Goal: Transaction & Acquisition: Purchase product/service

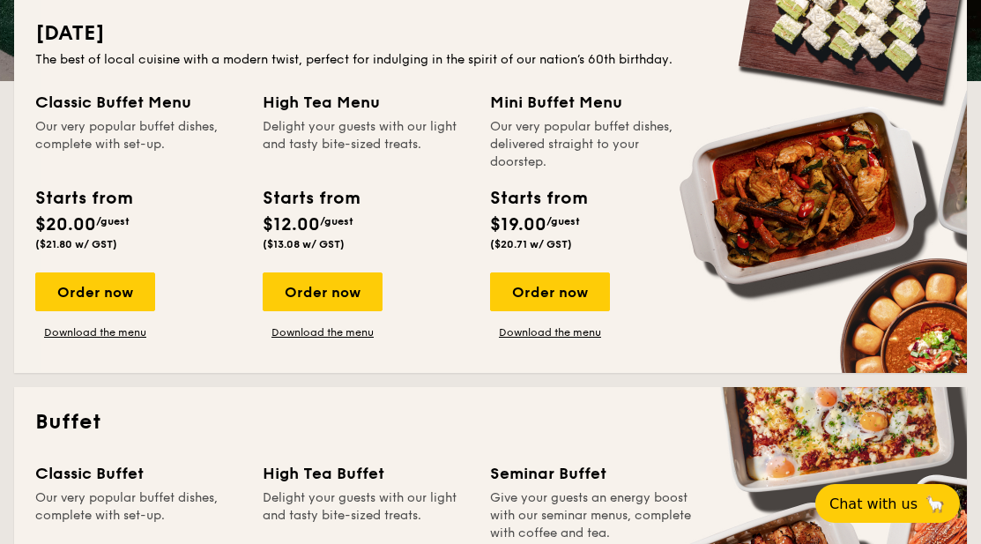
scroll to position [441, 0]
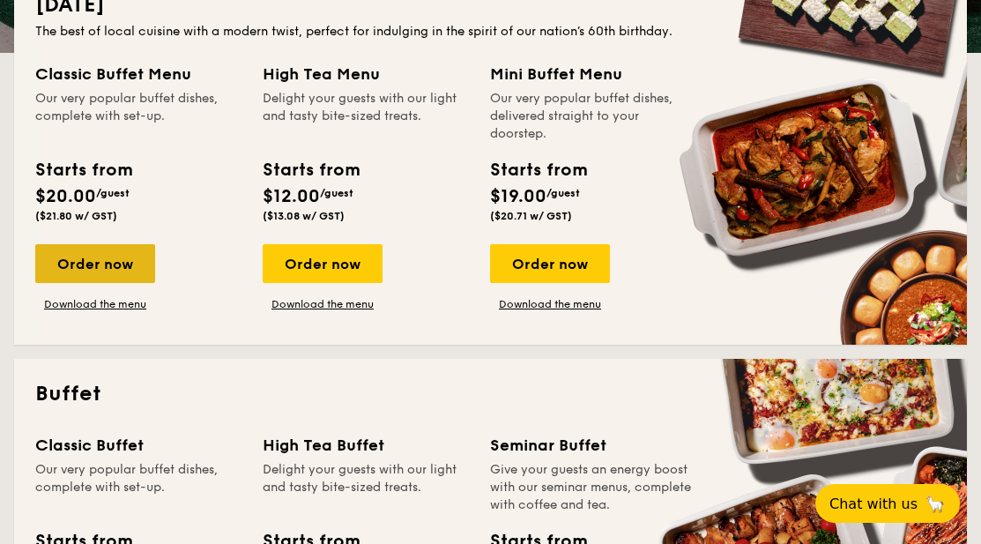
click at [109, 256] on div "Order now" at bounding box center [95, 263] width 120 height 39
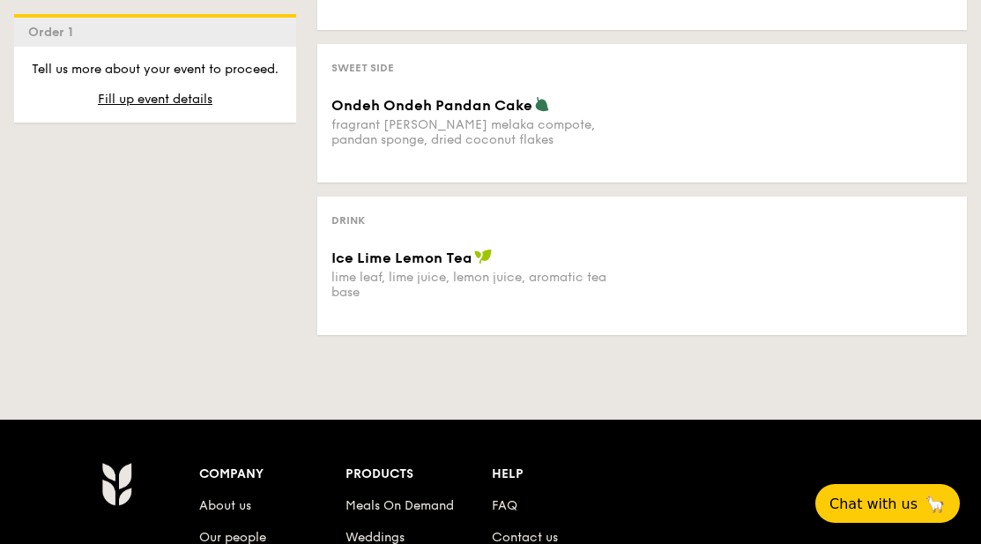
scroll to position [1234, 0]
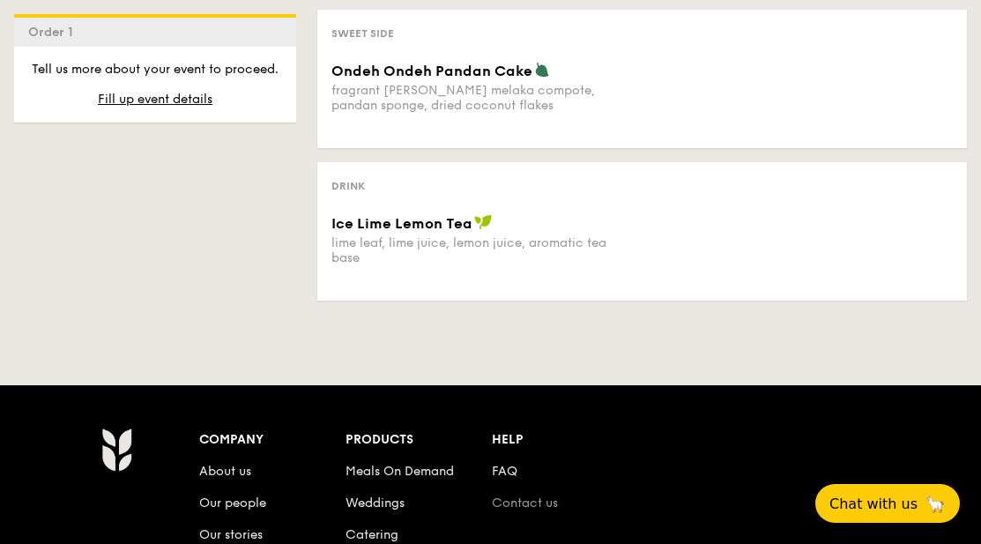
click at [545, 495] on link "Contact us" at bounding box center [525, 502] width 66 height 15
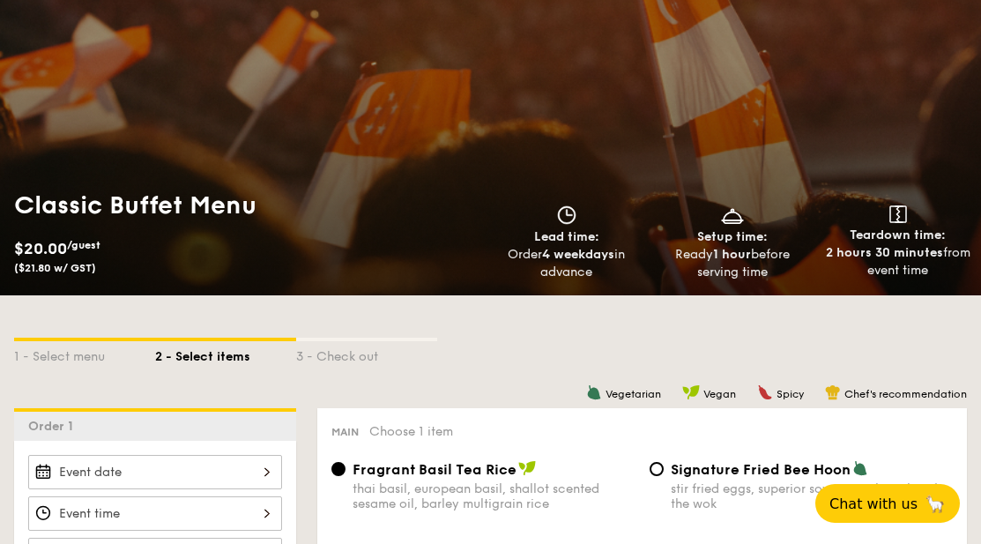
scroll to position [0, 0]
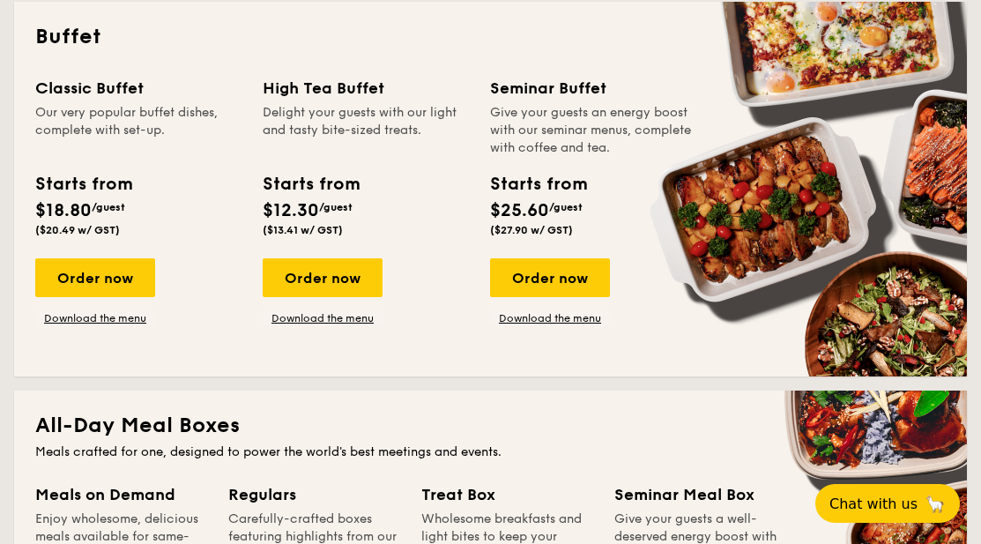
scroll to position [793, 0]
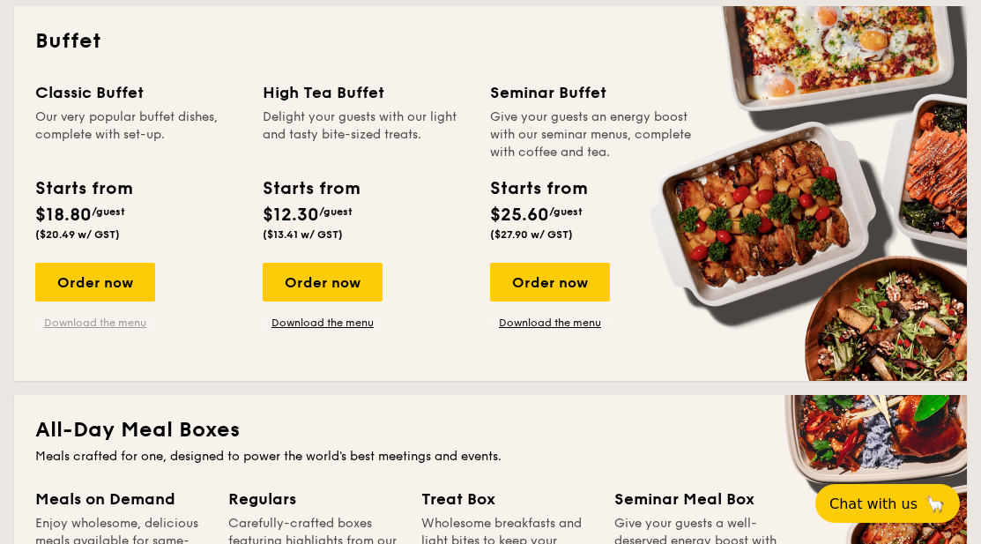
click at [109, 320] on link "Download the menu" at bounding box center [95, 323] width 120 height 14
click at [93, 279] on div "Order now" at bounding box center [95, 282] width 120 height 39
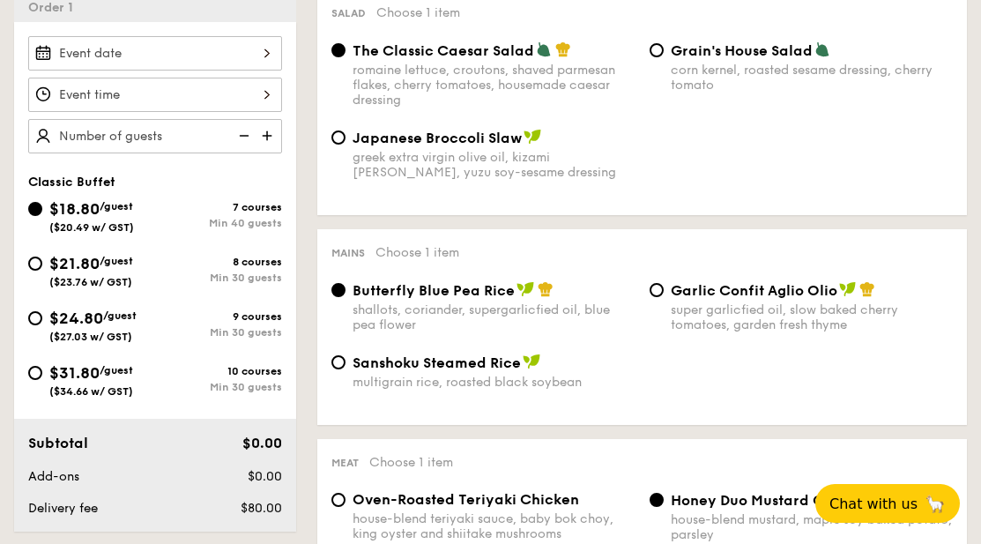
scroll to position [529, 0]
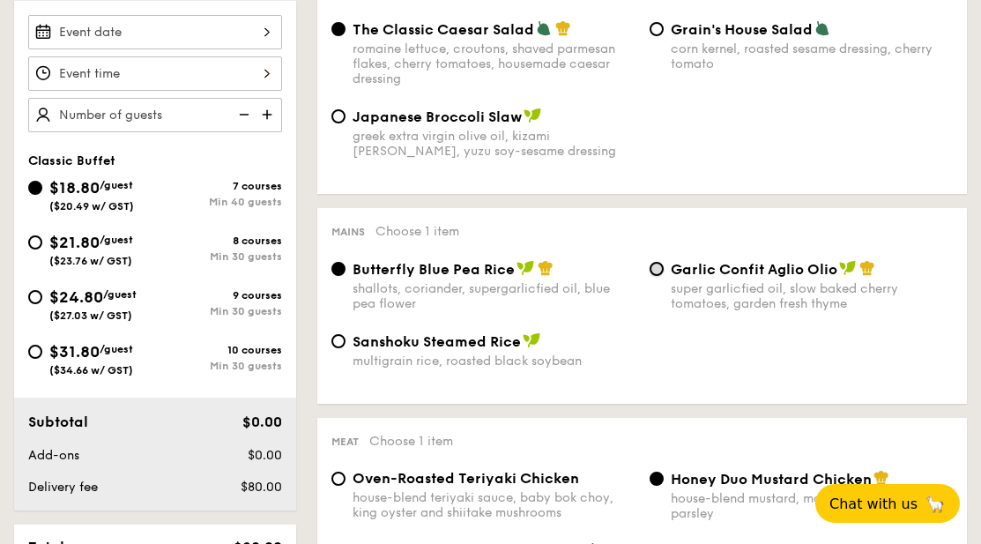
click at [652, 270] on input "Garlic Confit Aglio Olio super garlicfied oil, slow baked cherry tomatoes, gard…" at bounding box center [657, 269] width 14 height 14
radio input "true"
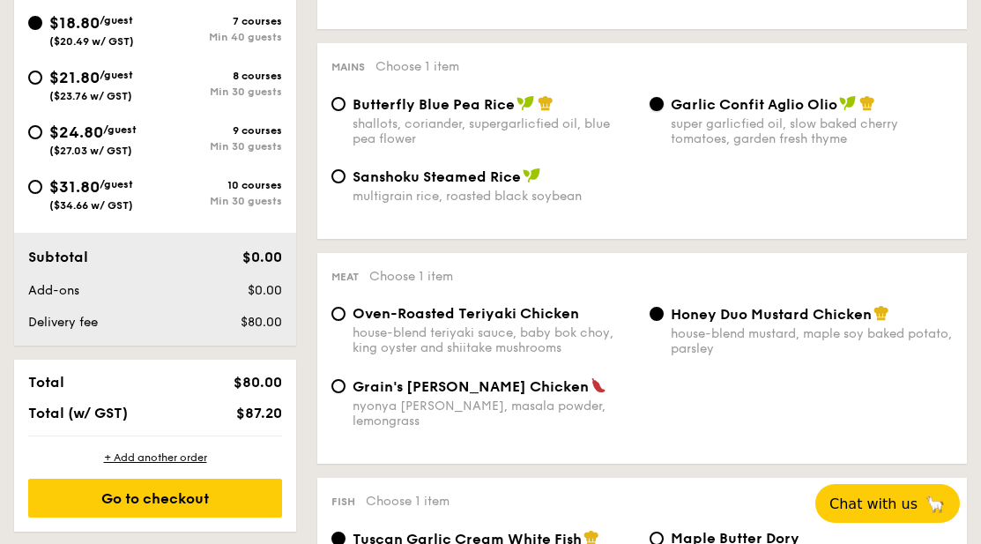
scroll to position [705, 0]
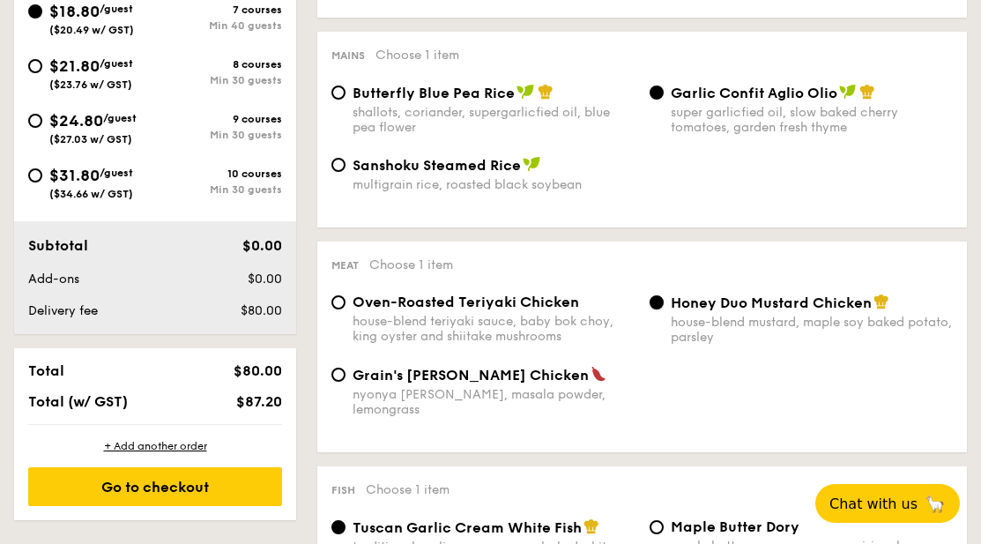
click at [655, 309] on input "Honey Duo Mustard Chicken house-blend mustard, maple soy baked potato, parsley" at bounding box center [657, 302] width 14 height 14
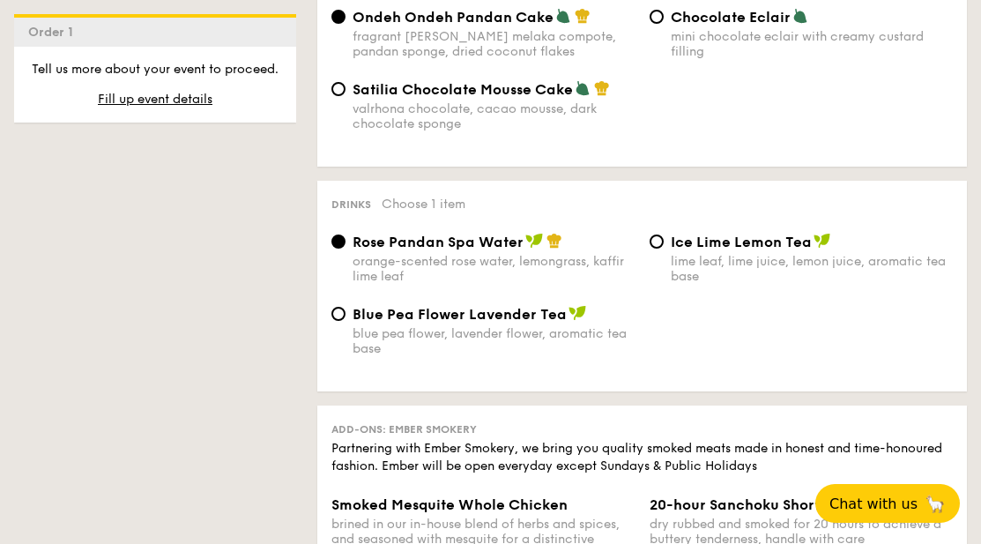
scroll to position [1763, 0]
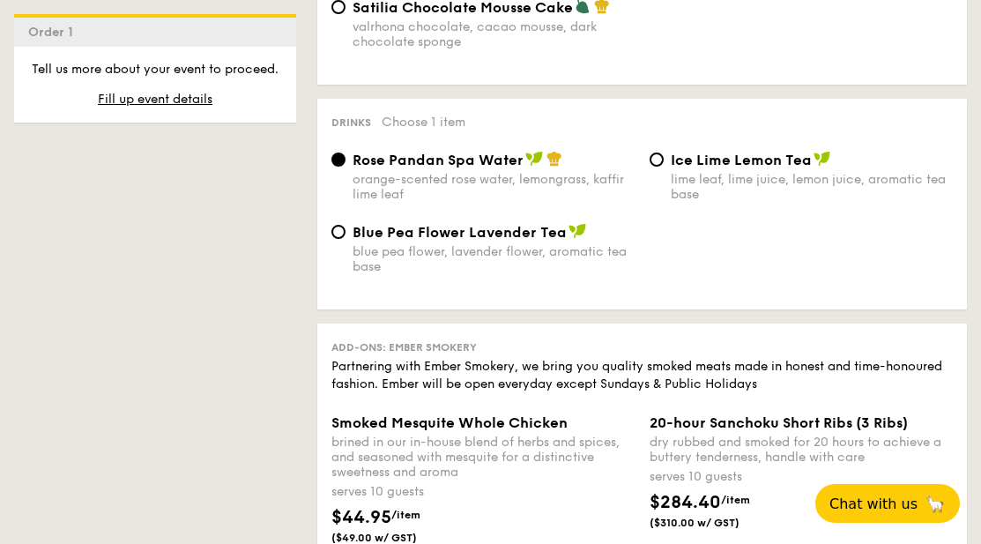
click at [334, 223] on div "Blue Pea Flower Lavender Tea blue pea flower, lavender flower, aromatic tea base" at bounding box center [483, 248] width 318 height 51
click at [338, 231] on input "Blue Pea Flower Lavender Tea blue pea flower, lavender flower, aromatic tea base" at bounding box center [338, 232] width 14 height 14
radio input "true"
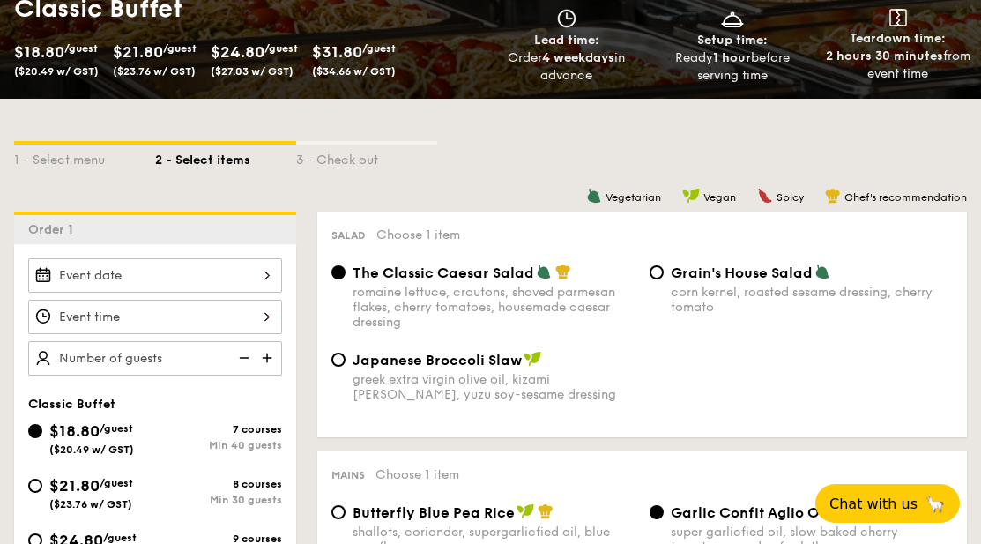
scroll to position [264, 0]
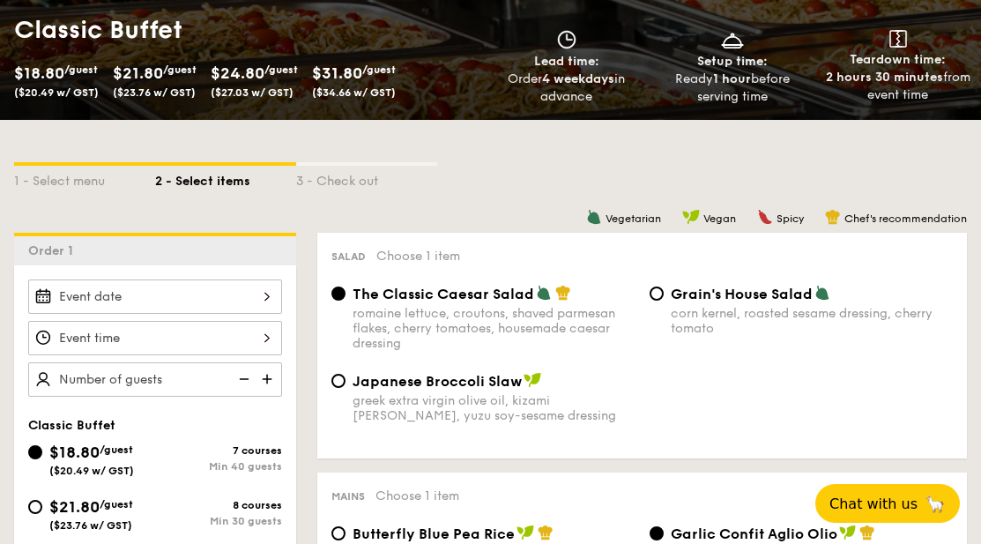
click at [266, 294] on div at bounding box center [155, 296] width 254 height 34
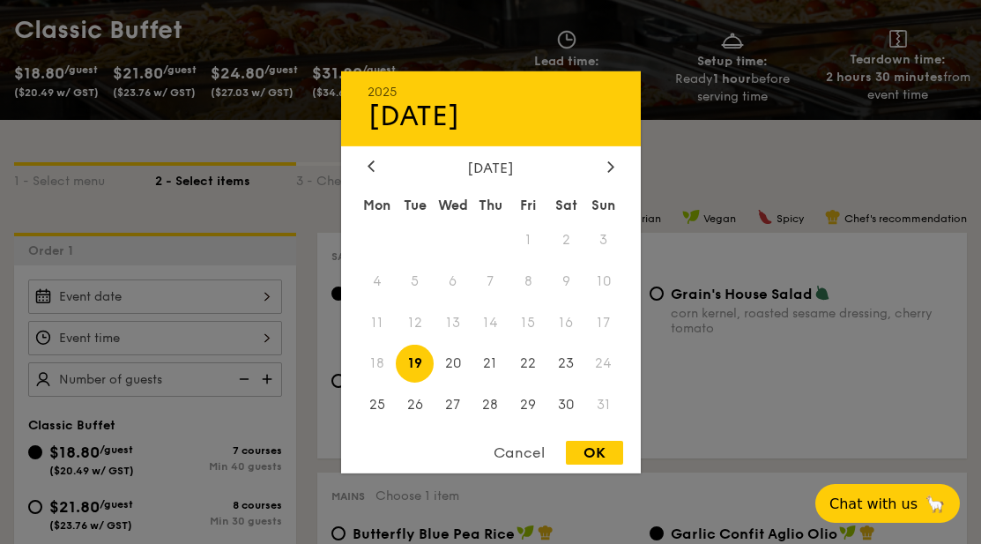
click at [266, 294] on div at bounding box center [490, 272] width 981 height 544
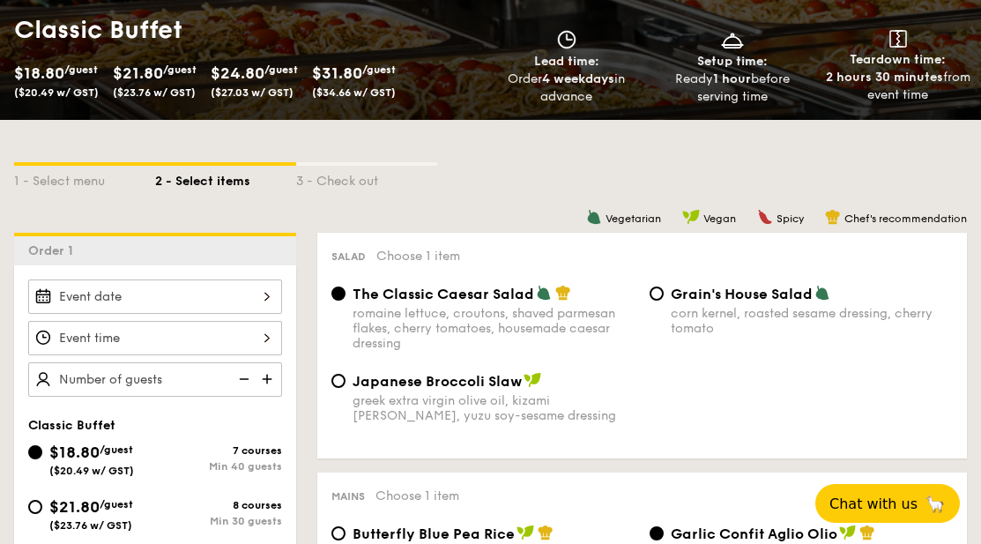
click at [266, 297] on div at bounding box center [155, 296] width 254 height 34
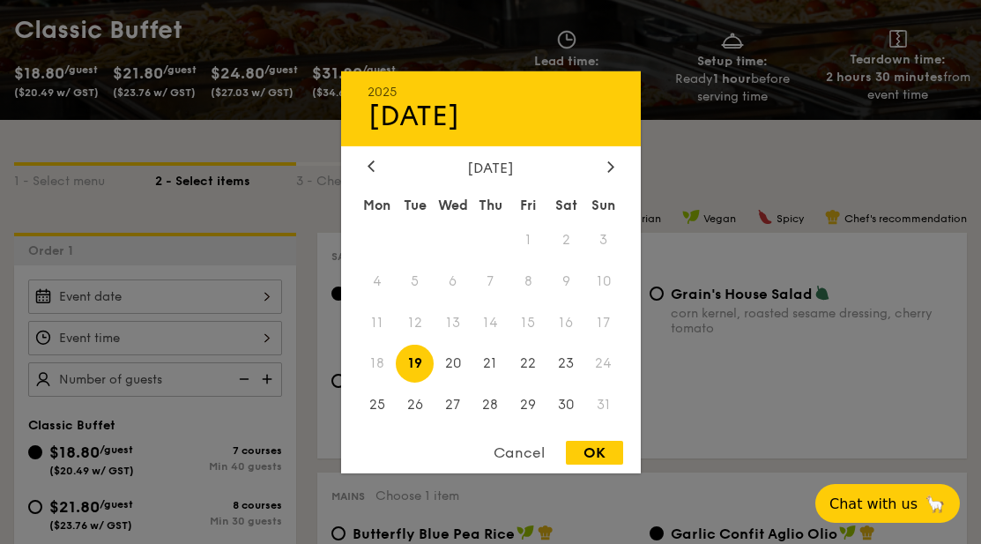
click at [266, 297] on div at bounding box center [490, 272] width 981 height 544
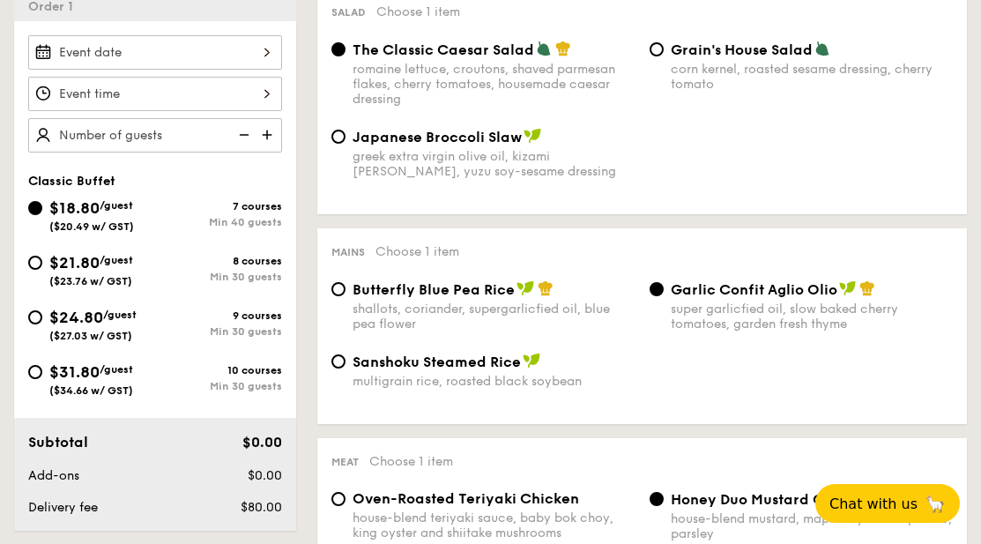
scroll to position [529, 0]
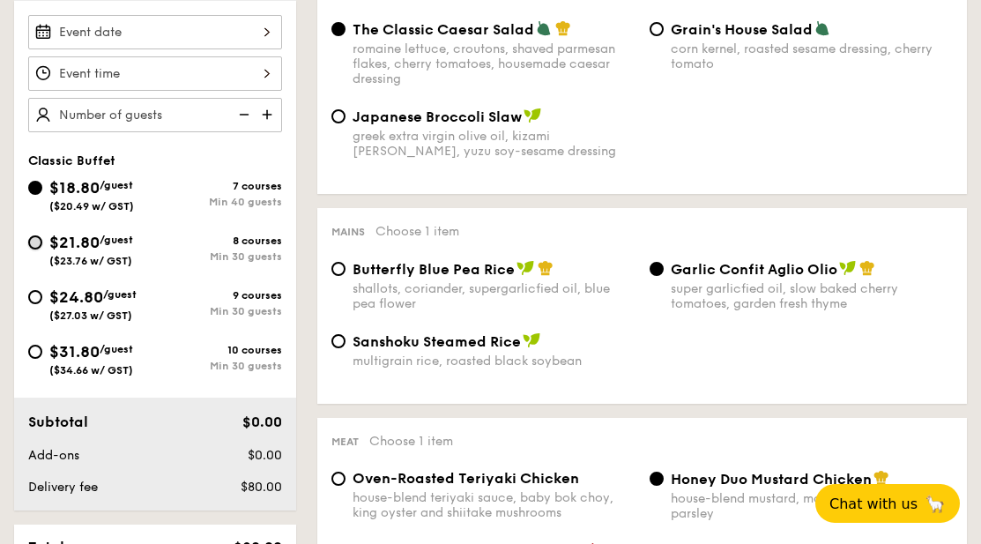
click at [37, 241] on input "$21.80 /guest ($23.76 w/ GST) 8 courses Min 30 guests" at bounding box center [35, 242] width 14 height 14
radio input "true"
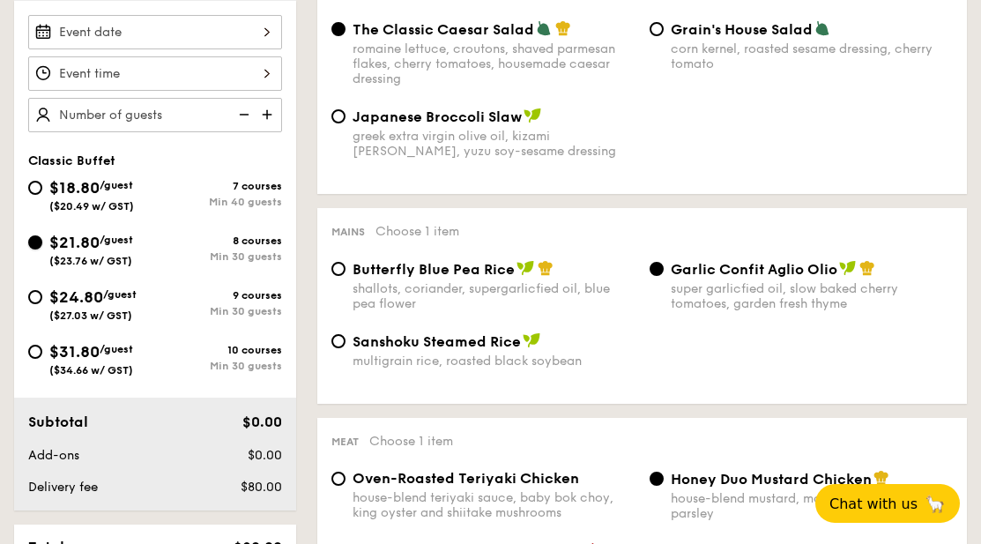
radio input "true"
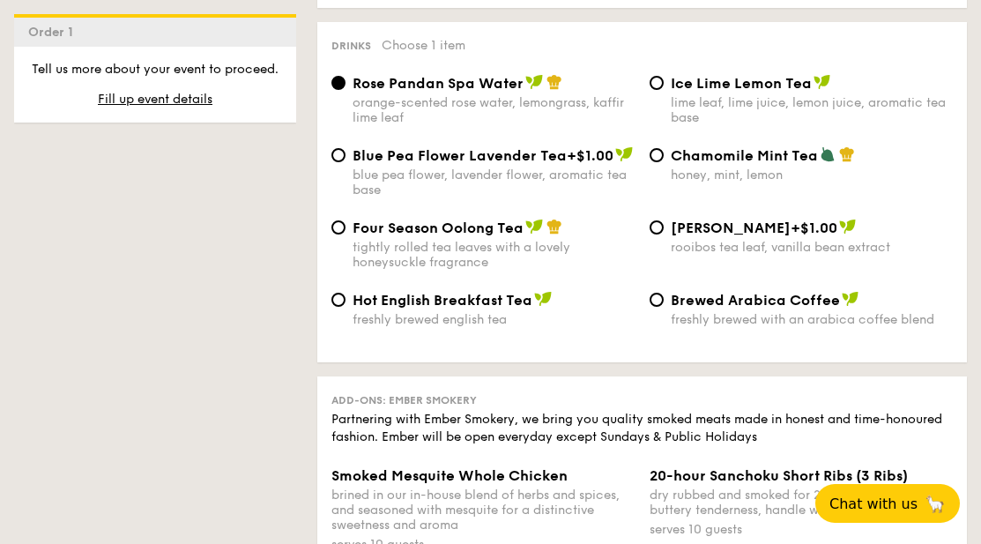
scroll to position [3703, 0]
